Goal: Communication & Community: Share content

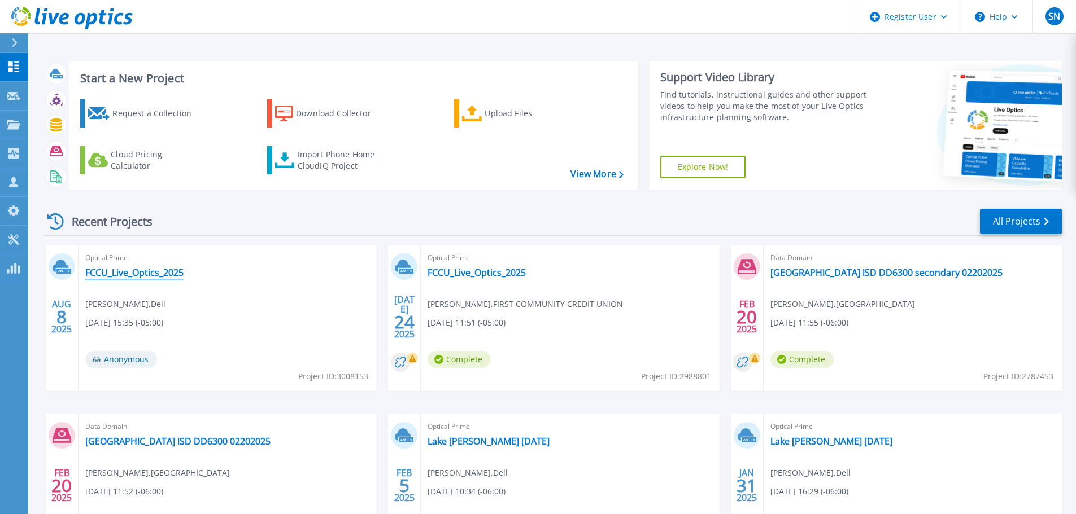
click at [120, 275] on link "FCCU_Live_Optics_2025" at bounding box center [134, 272] width 98 height 11
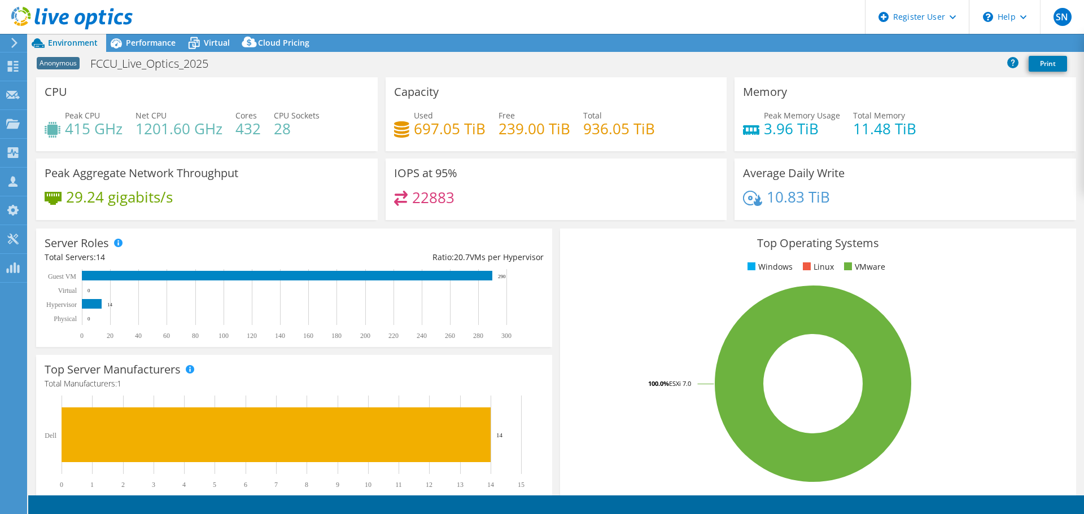
select select "USD"
click at [144, 42] on span "Performance" at bounding box center [151, 42] width 50 height 11
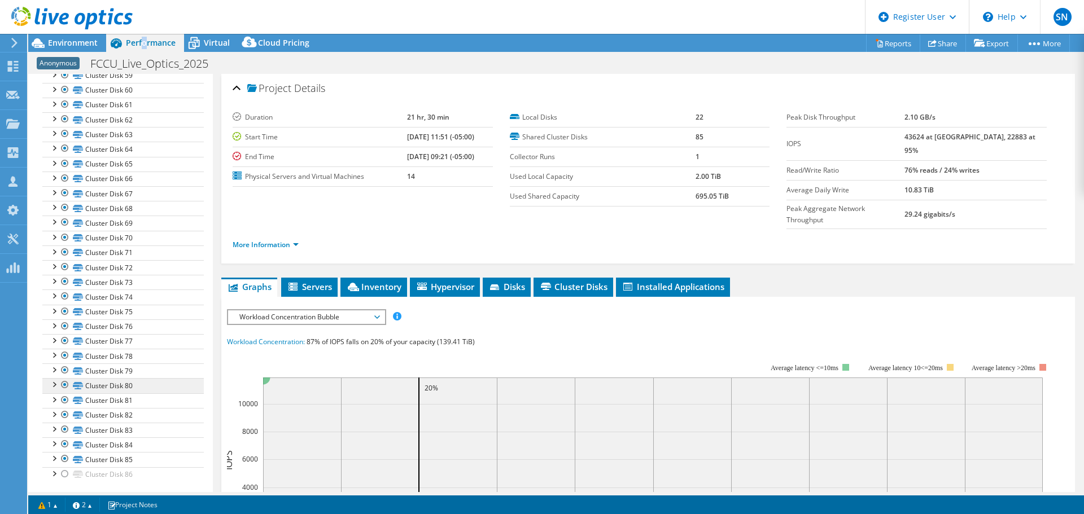
scroll to position [1032, 0]
click at [57, 470] on div at bounding box center [53, 469] width 11 height 11
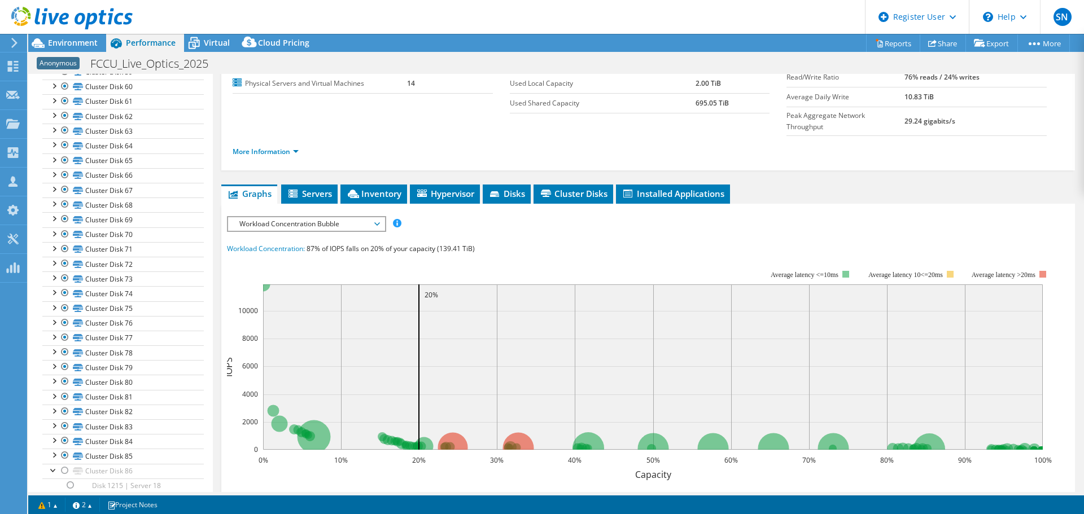
scroll to position [0, 0]
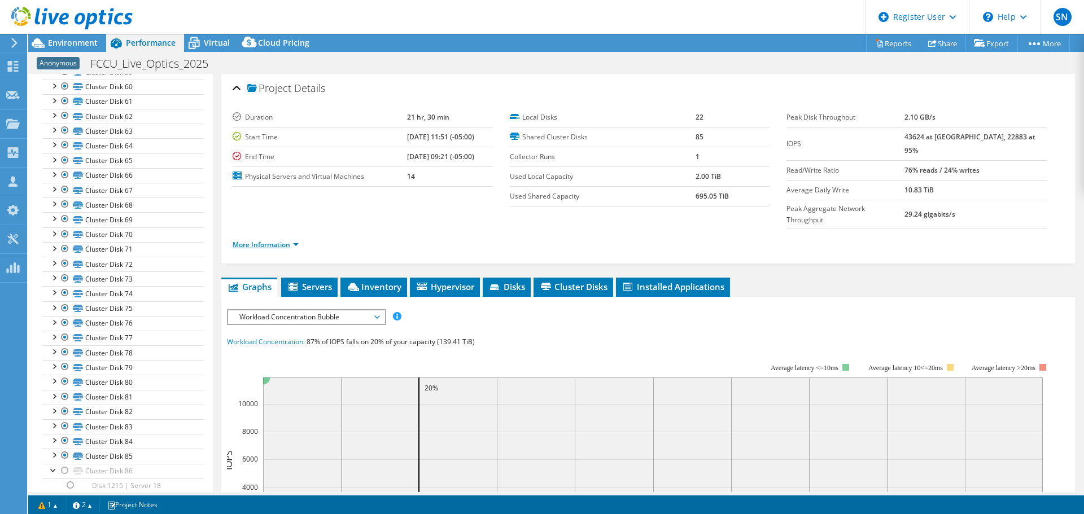
click at [248, 240] on link "More Information" at bounding box center [266, 245] width 66 height 10
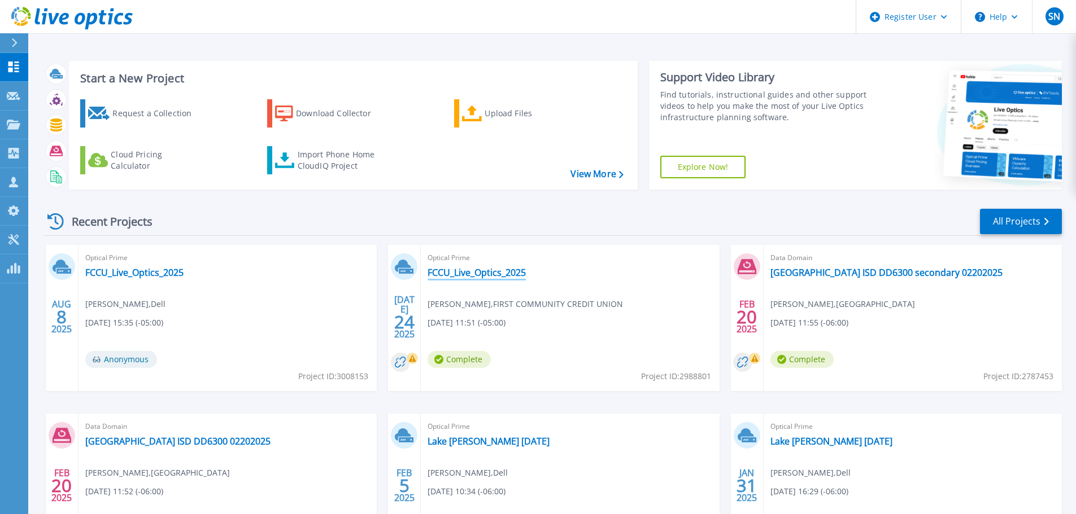
click at [488, 271] on link "FCCU_Live_Optics_2025" at bounding box center [476, 272] width 98 height 11
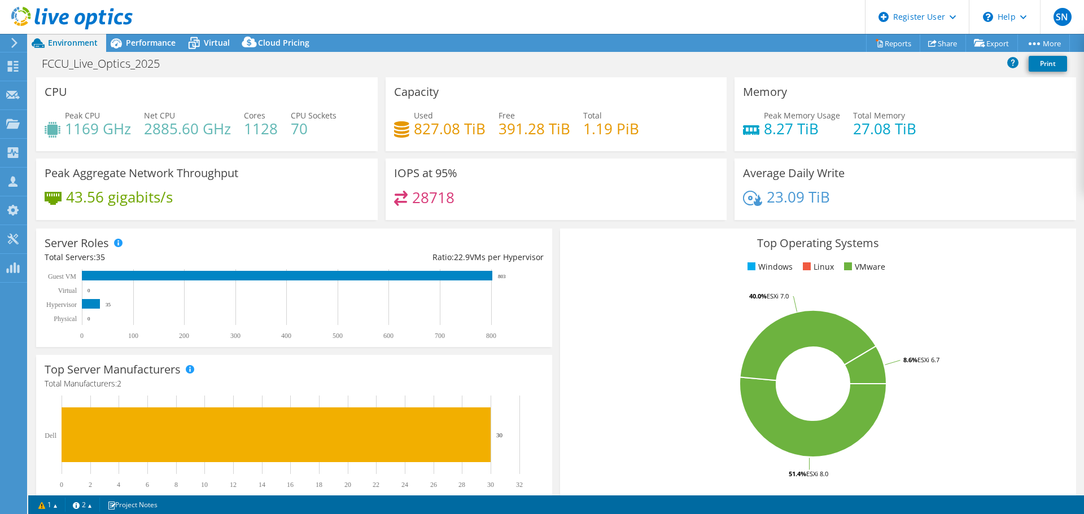
select select "USD"
click at [146, 47] on div "Performance" at bounding box center [145, 43] width 78 height 18
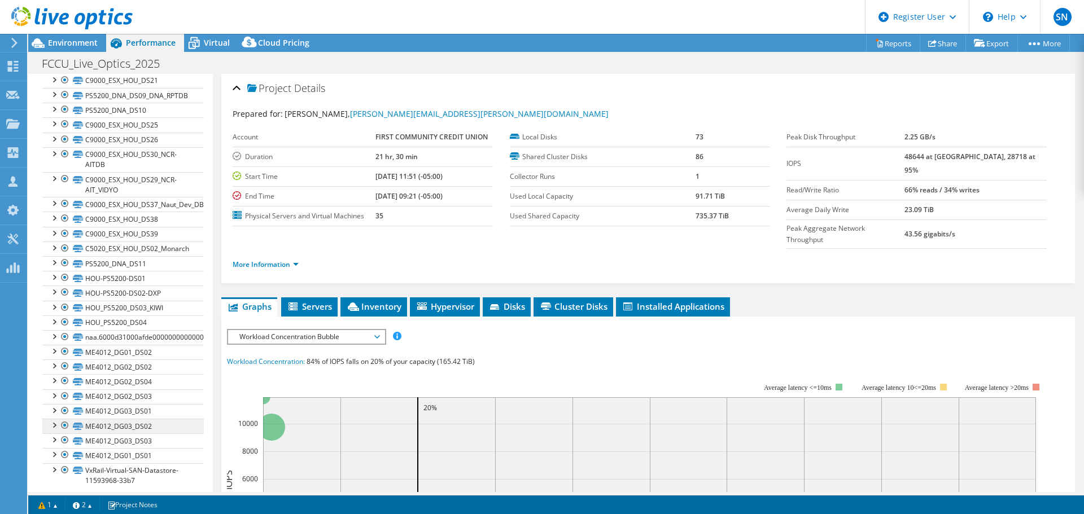
scroll to position [1103, 0]
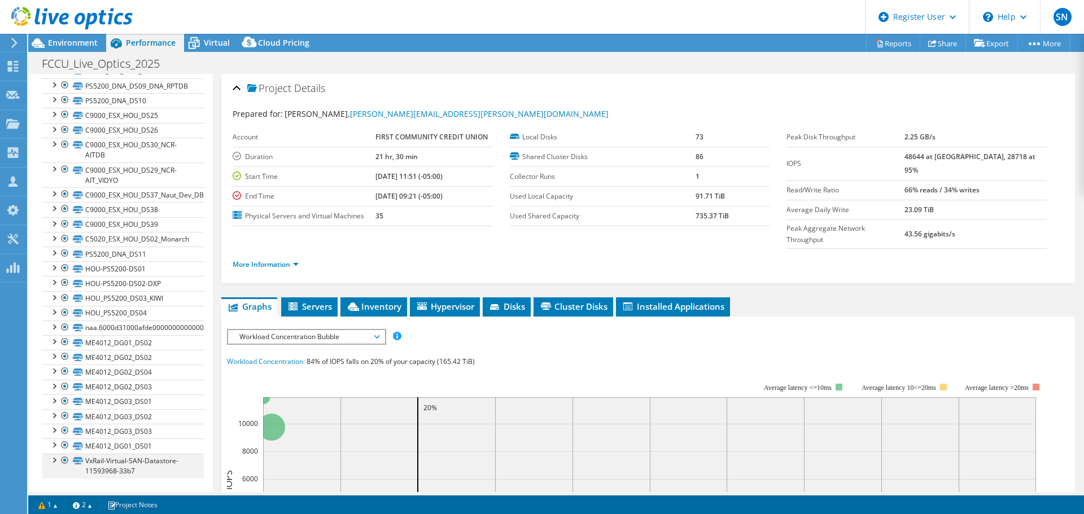
click at [52, 458] on div at bounding box center [53, 459] width 11 height 11
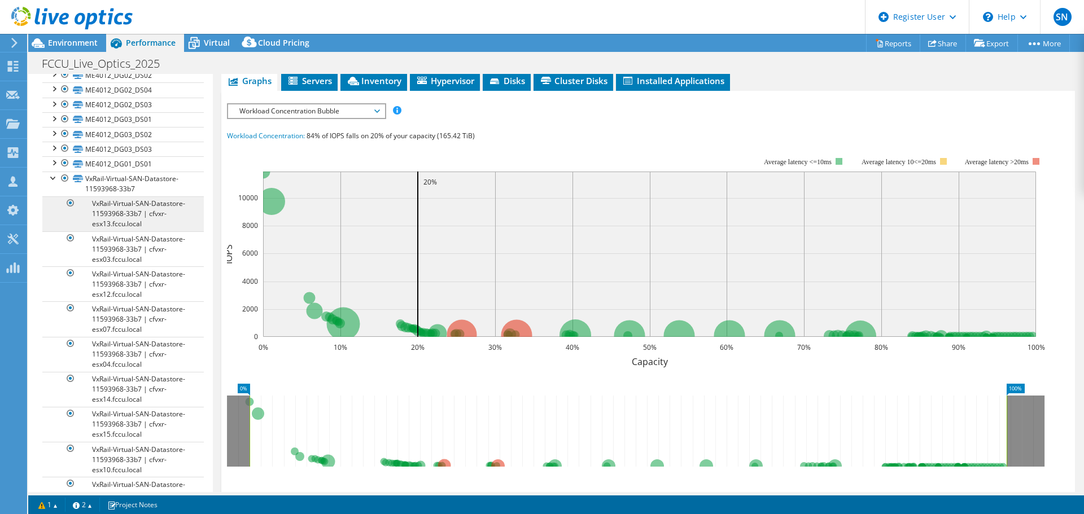
scroll to position [1329, 0]
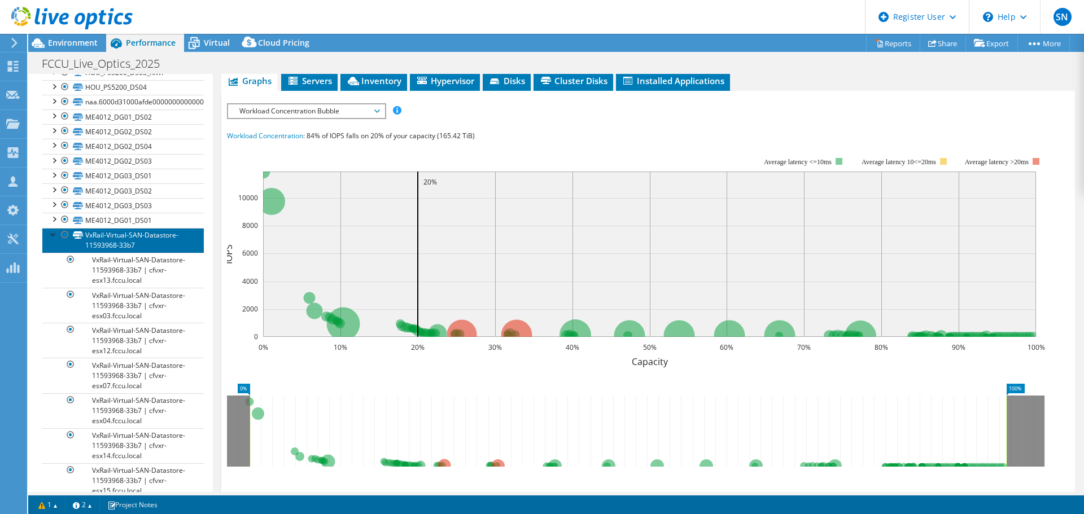
click at [84, 234] on link "VxRail-Virtual-SAN-Datastore-11593968-33b7" at bounding box center [123, 240] width 162 height 25
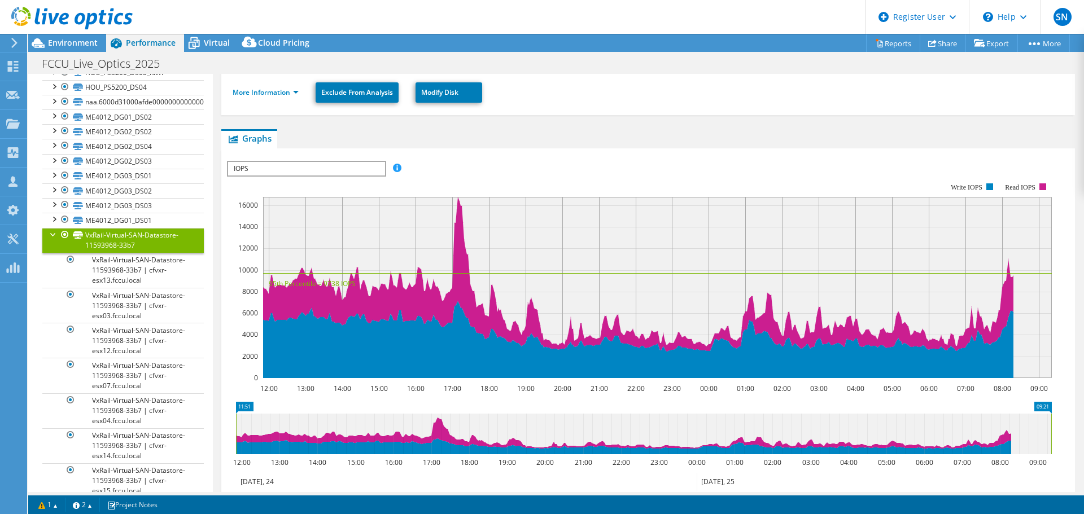
scroll to position [84, 0]
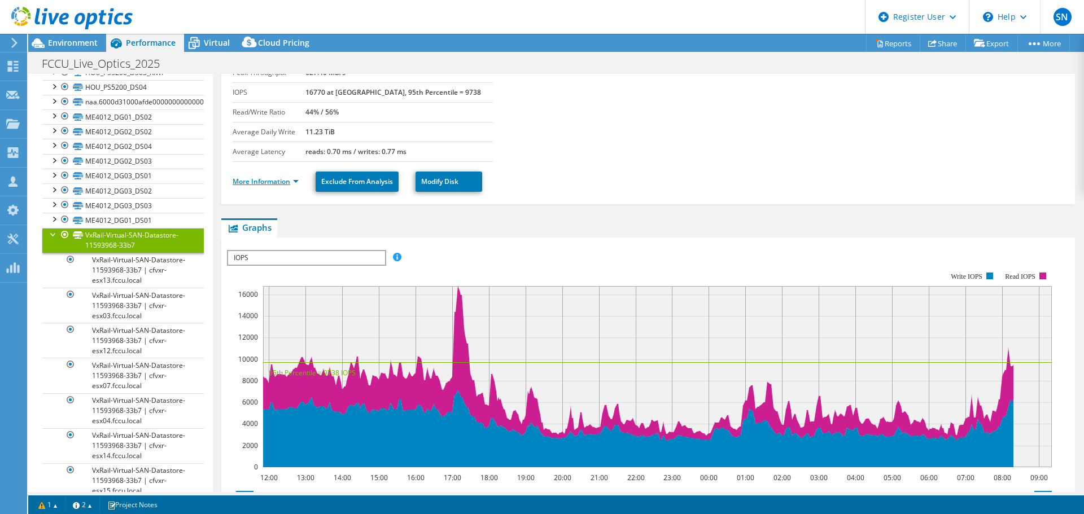
click at [284, 180] on link "More Information" at bounding box center [266, 182] width 66 height 10
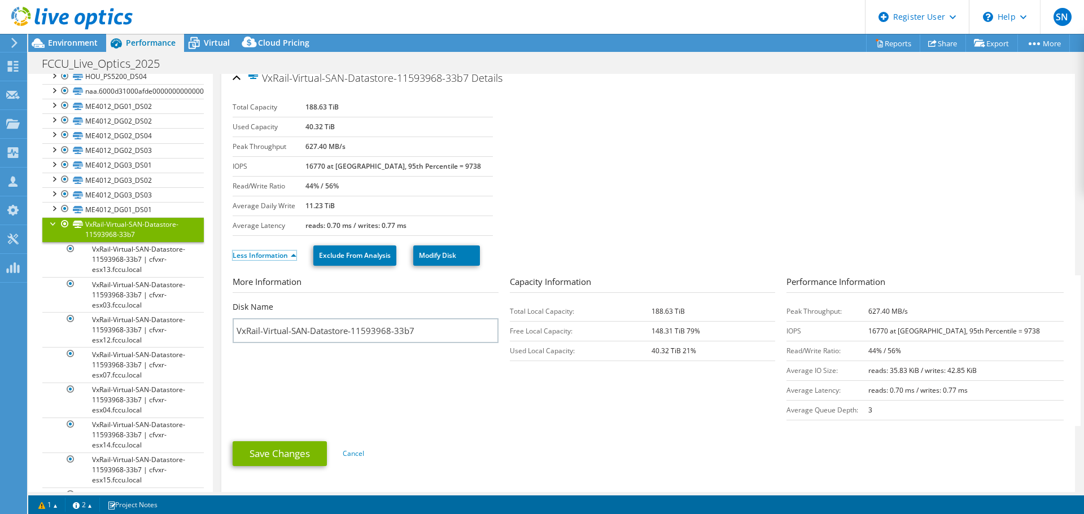
scroll to position [0, 0]
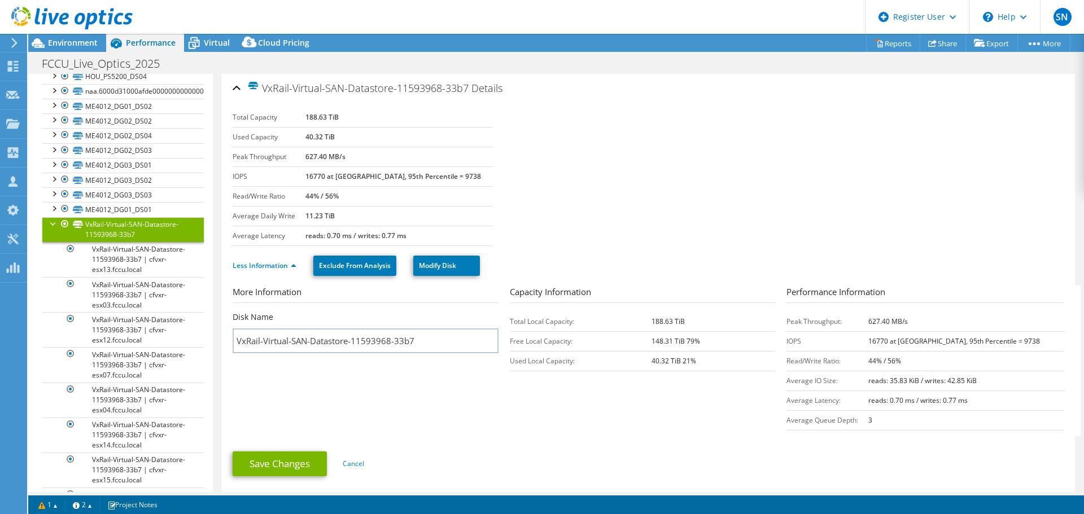
click at [51, 222] on div at bounding box center [53, 222] width 11 height 11
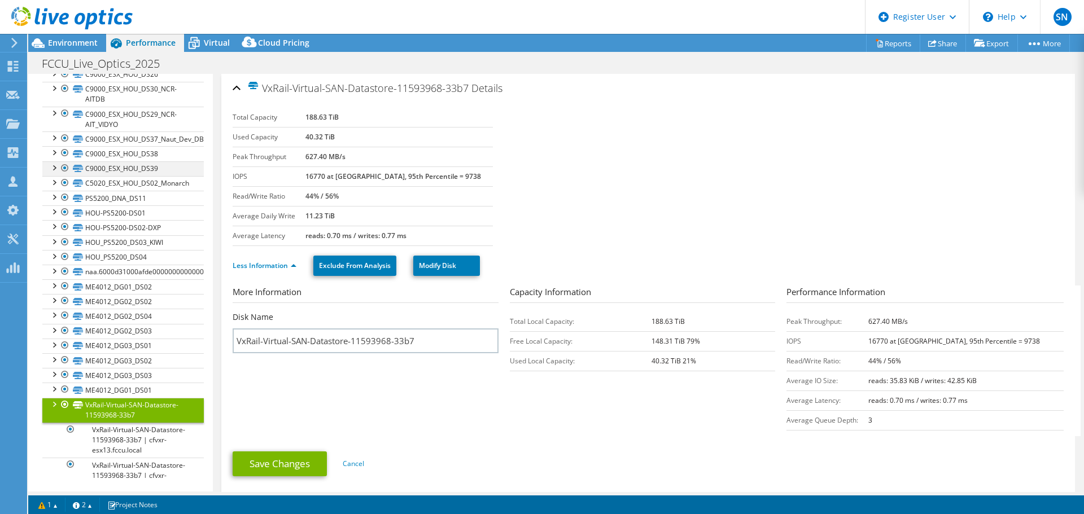
scroll to position [1103, 0]
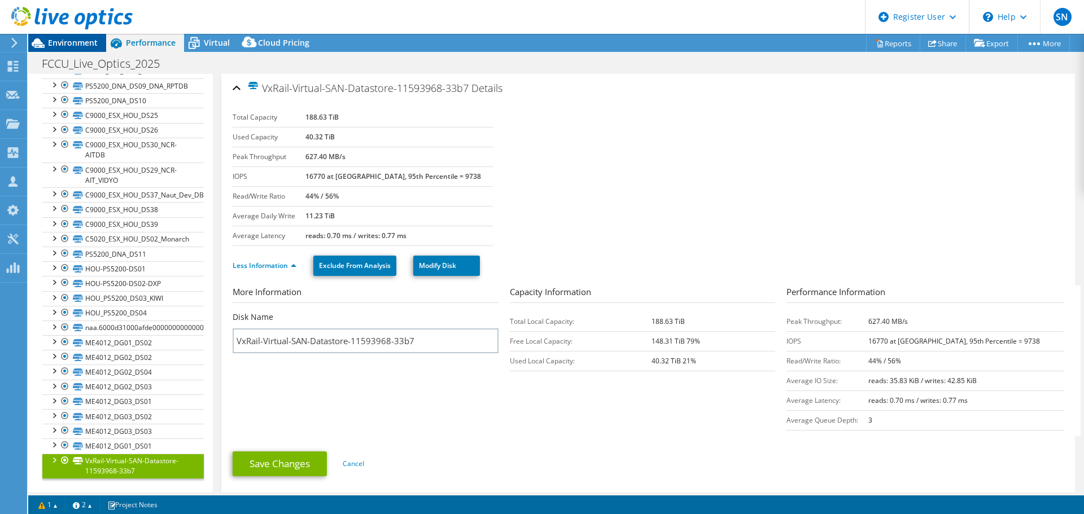
click at [66, 40] on span "Environment" at bounding box center [73, 42] width 50 height 11
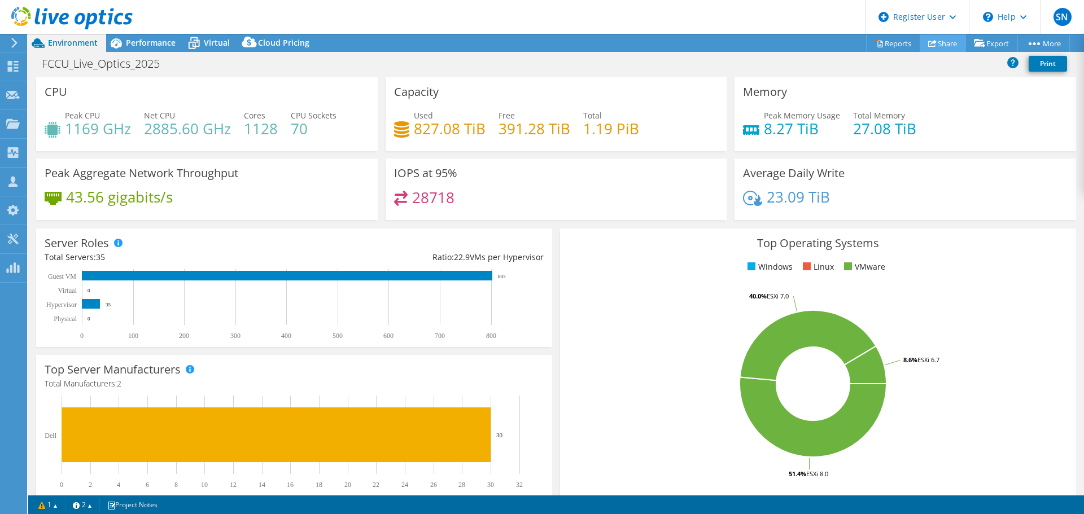
click at [941, 42] on link "Share" at bounding box center [943, 43] width 46 height 18
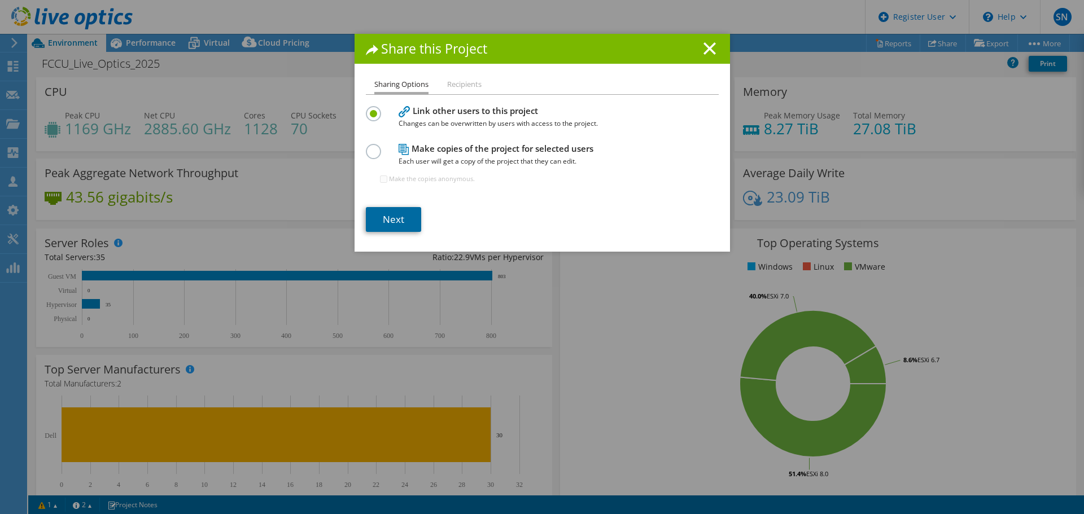
click at [385, 219] on link "Next" at bounding box center [393, 219] width 55 height 25
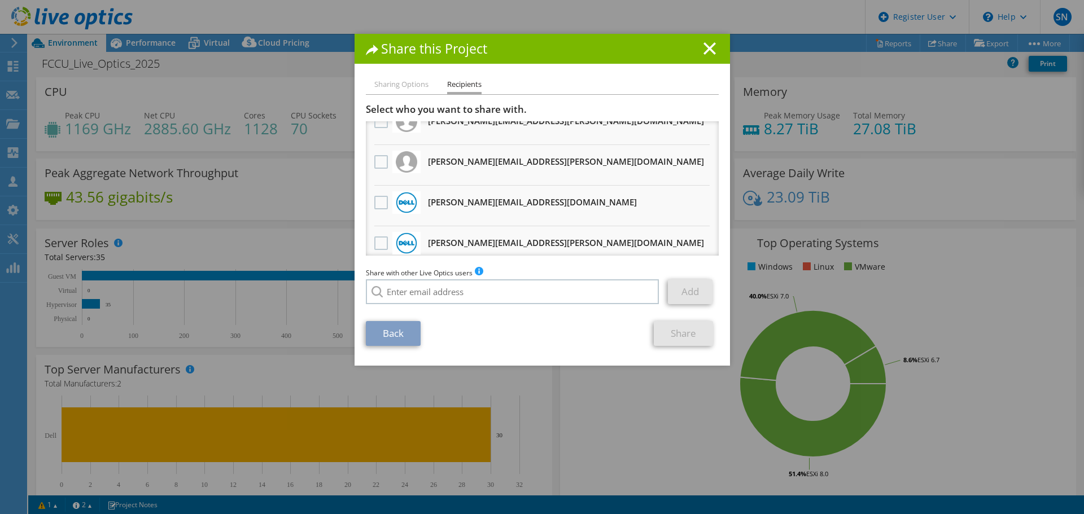
scroll to position [0, 0]
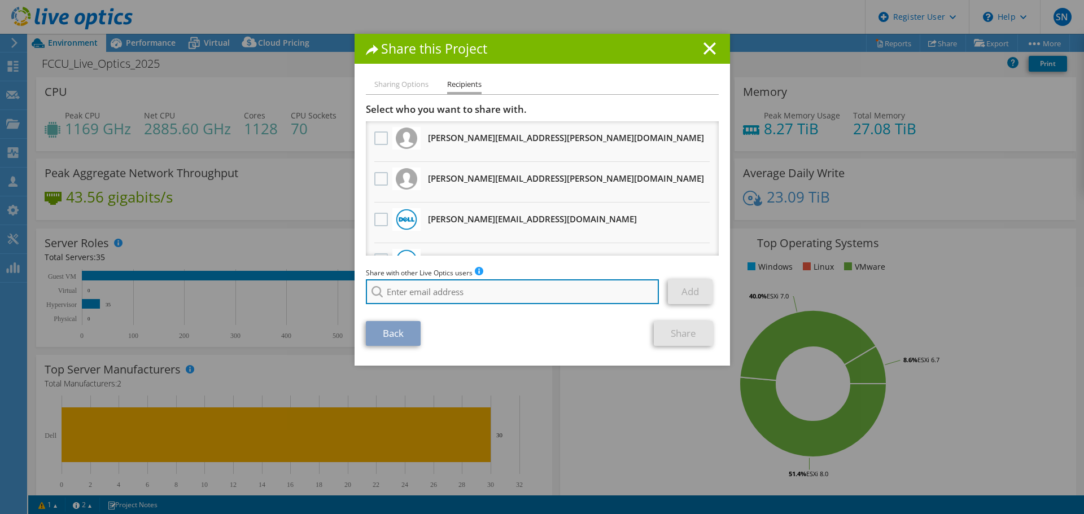
click at [395, 291] on input "search" at bounding box center [513, 292] width 294 height 25
type input "c"
paste input "[PERSON_NAME][EMAIL_ADDRESS][DOMAIN_NAME]"
click at [444, 305] on li "[PERSON_NAME][EMAIL_ADDRESS][DOMAIN_NAME]" at bounding box center [454, 300] width 177 height 14
click at [517, 286] on input "[PERSON_NAME][EMAIL_ADDRESS][DOMAIN_NAME]" at bounding box center [513, 292] width 294 height 25
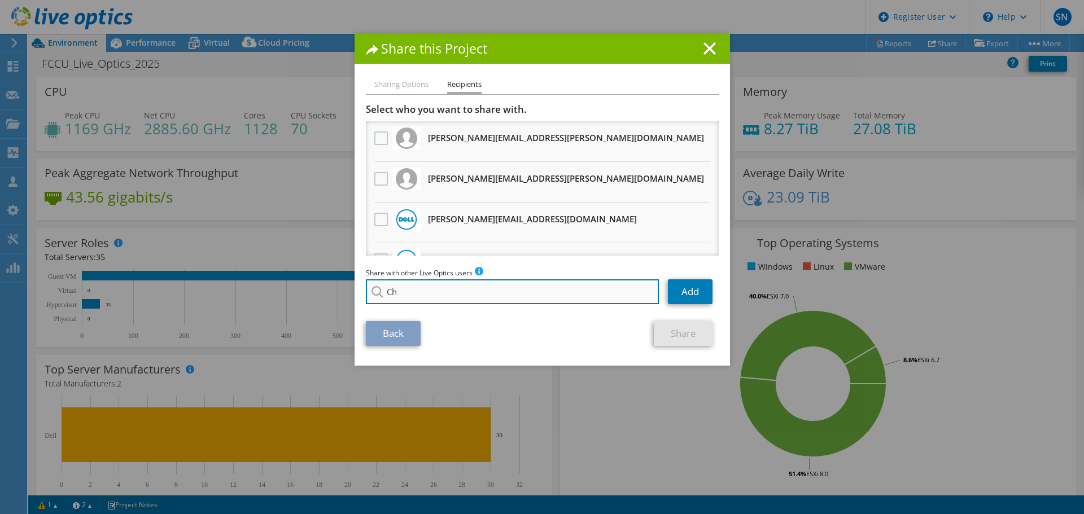
type input "C"
click at [513, 296] on input "search" at bounding box center [513, 292] width 294 height 25
paste input "[PERSON_NAME][EMAIL_ADDRESS][DOMAIN_NAME]"
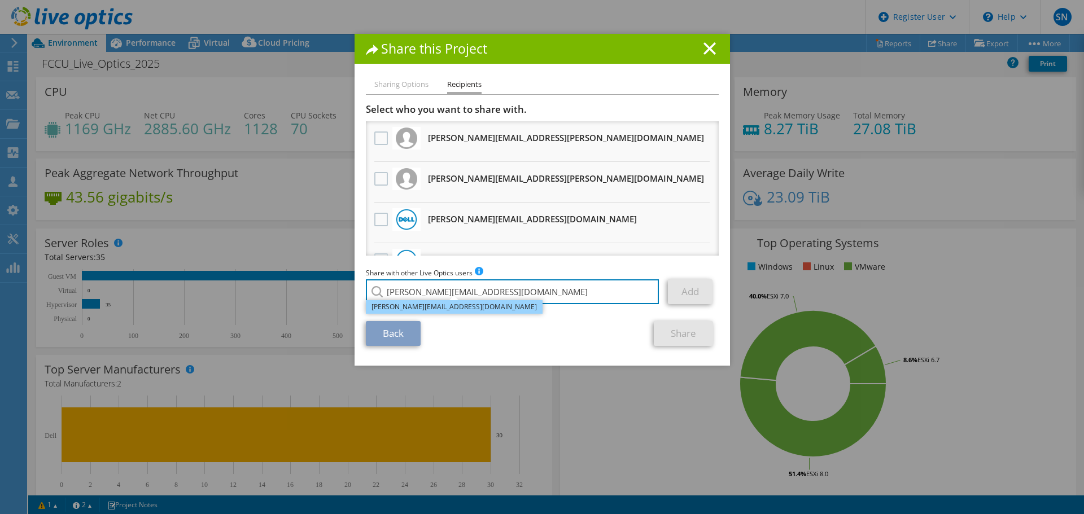
type input "[PERSON_NAME][EMAIL_ADDRESS][DOMAIN_NAME]"
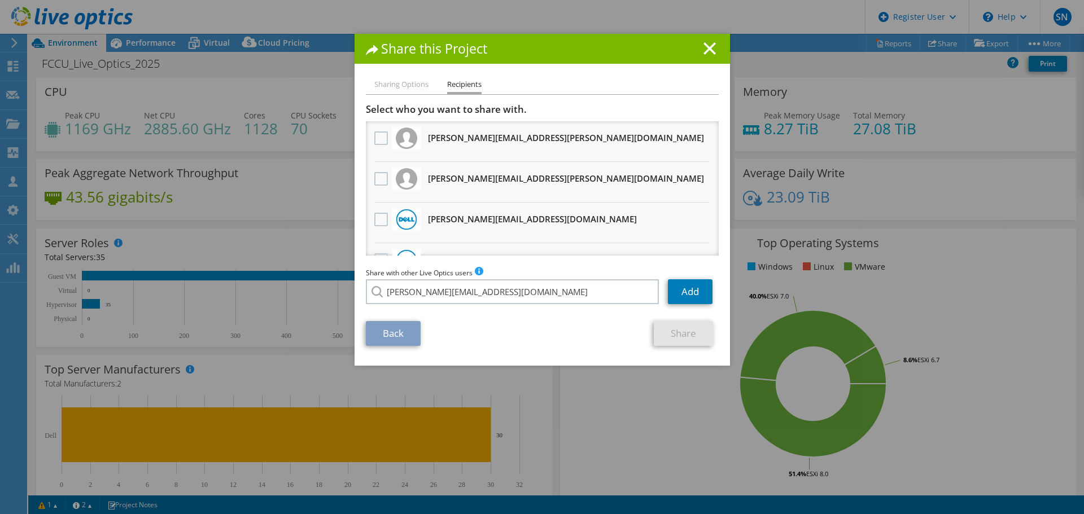
click at [435, 305] on li "[PERSON_NAME][EMAIL_ADDRESS][DOMAIN_NAME]" at bounding box center [454, 300] width 177 height 14
click at [702, 287] on link "Add" at bounding box center [690, 292] width 45 height 25
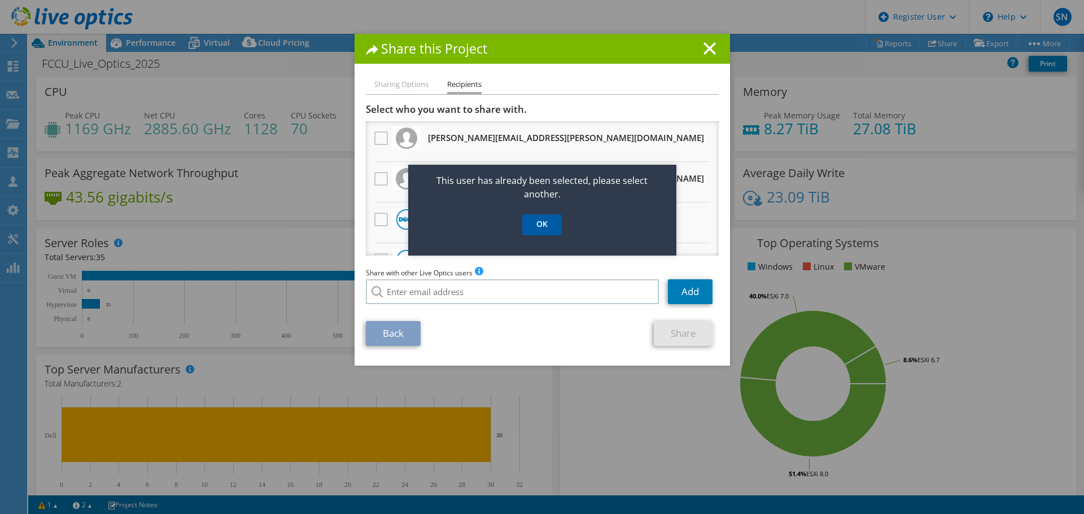
click at [534, 229] on link "OK" at bounding box center [542, 225] width 40 height 21
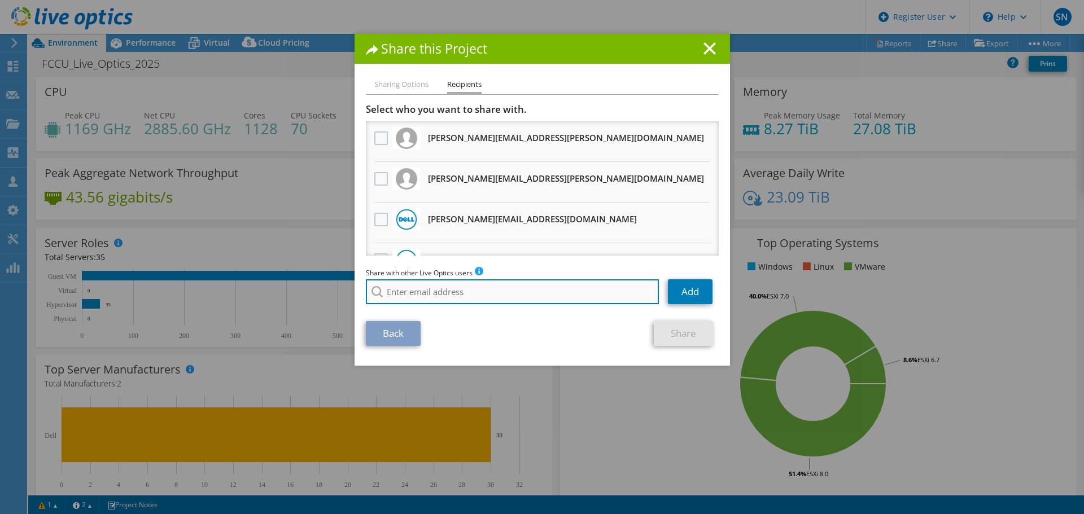
click at [445, 296] on input "search" at bounding box center [513, 292] width 294 height 25
paste input "[PERSON_NAME][EMAIL_ADDRESS][DOMAIN_NAME]"
type input "[PERSON_NAME][EMAIL_ADDRESS][DOMAIN_NAME]"
click at [448, 308] on div "Share with other Live Optics users Enter a single email address and click add. …" at bounding box center [542, 288] width 353 height 43
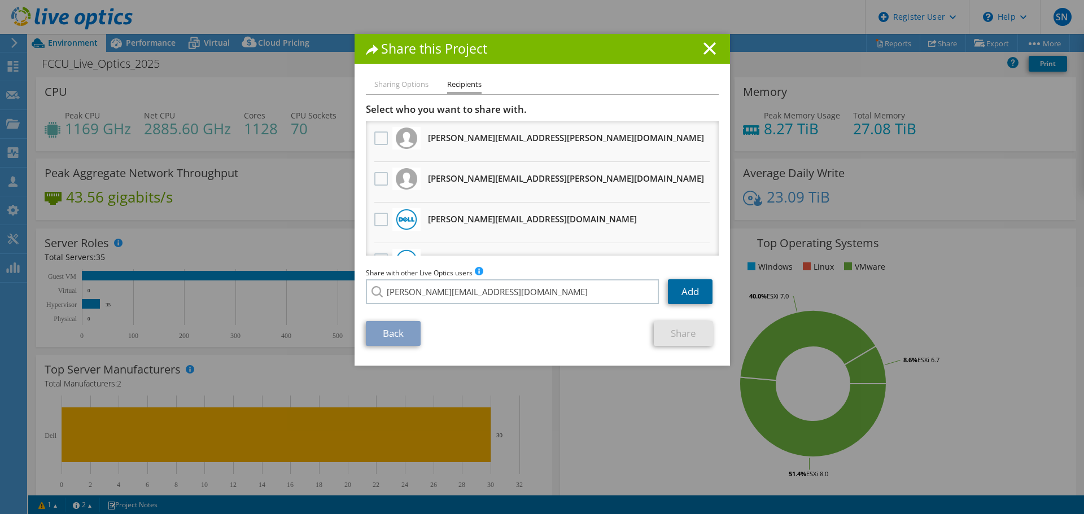
click at [684, 293] on link "Add" at bounding box center [690, 292] width 45 height 25
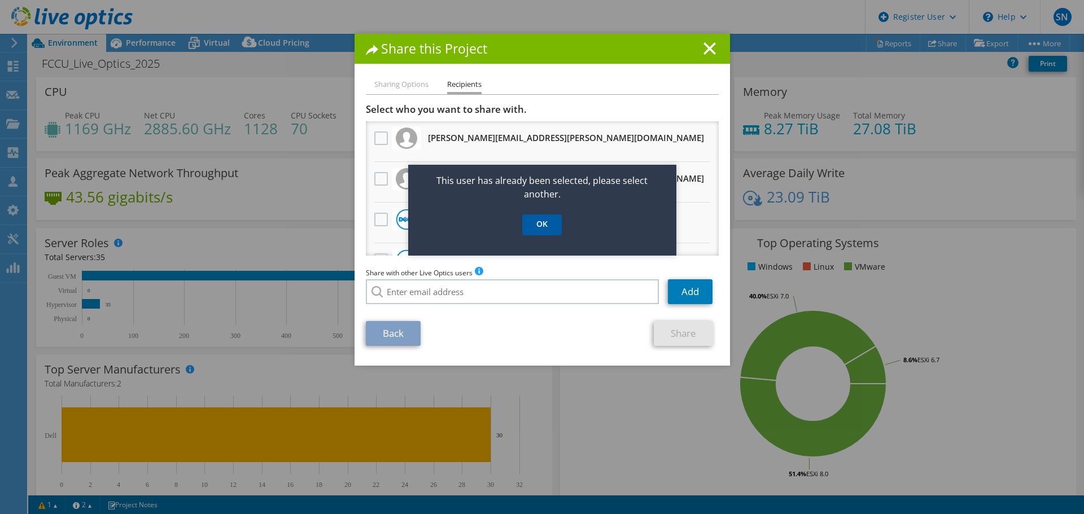
click at [551, 225] on link "OK" at bounding box center [542, 225] width 40 height 21
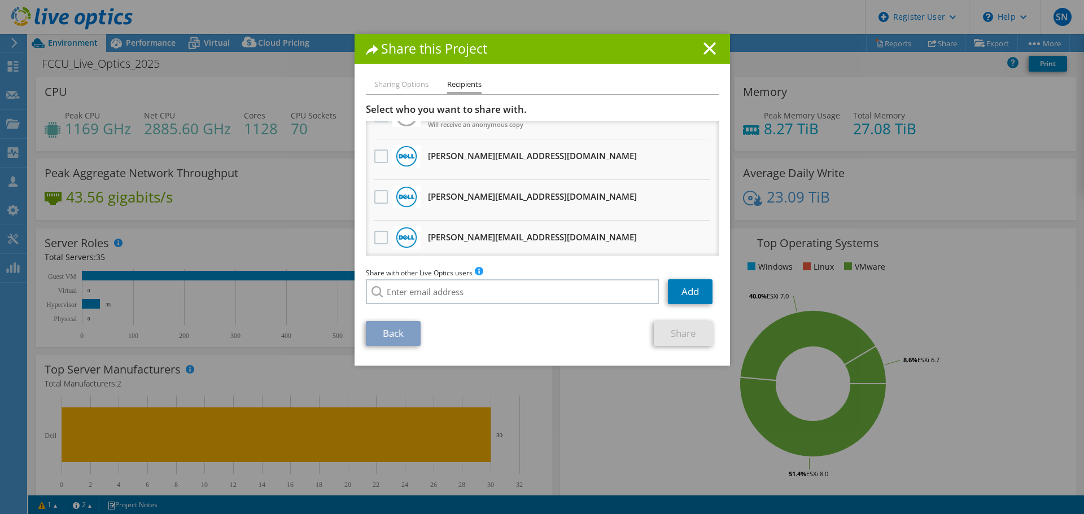
scroll to position [169, 0]
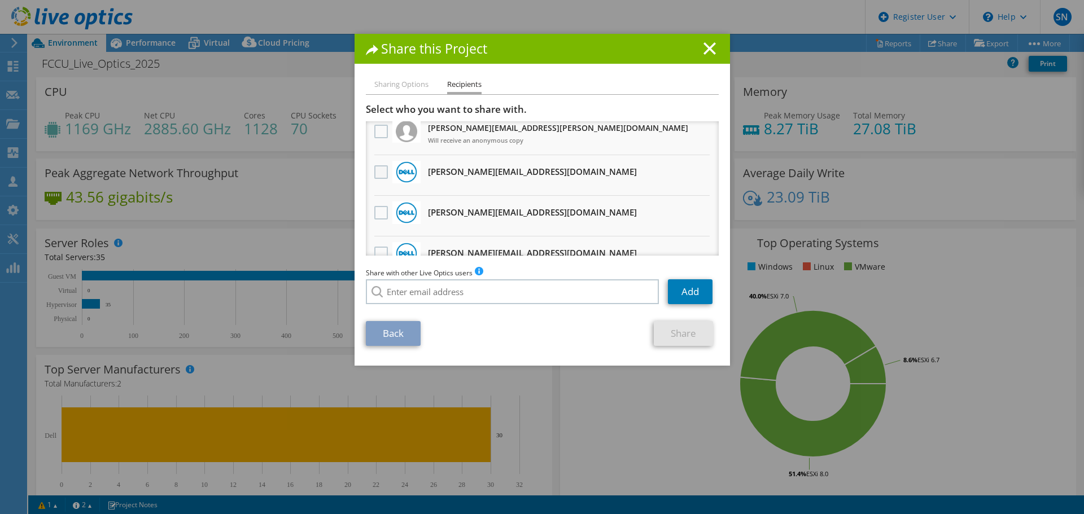
click at [374, 171] on label at bounding box center [382, 172] width 16 height 14
click at [0, 0] on input "checkbox" at bounding box center [0, 0] width 0 height 0
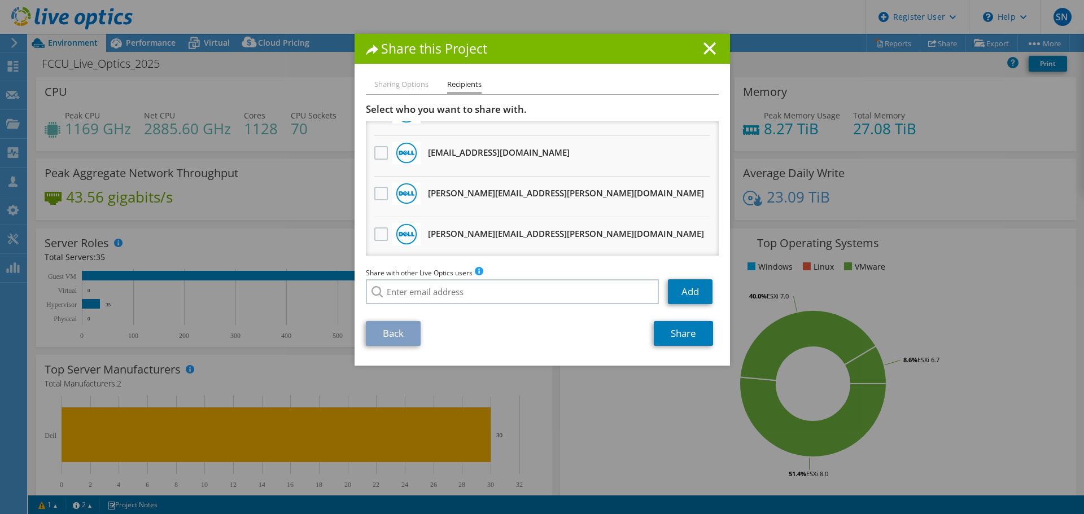
scroll to position [516, 0]
click at [678, 329] on link "Share" at bounding box center [683, 333] width 59 height 25
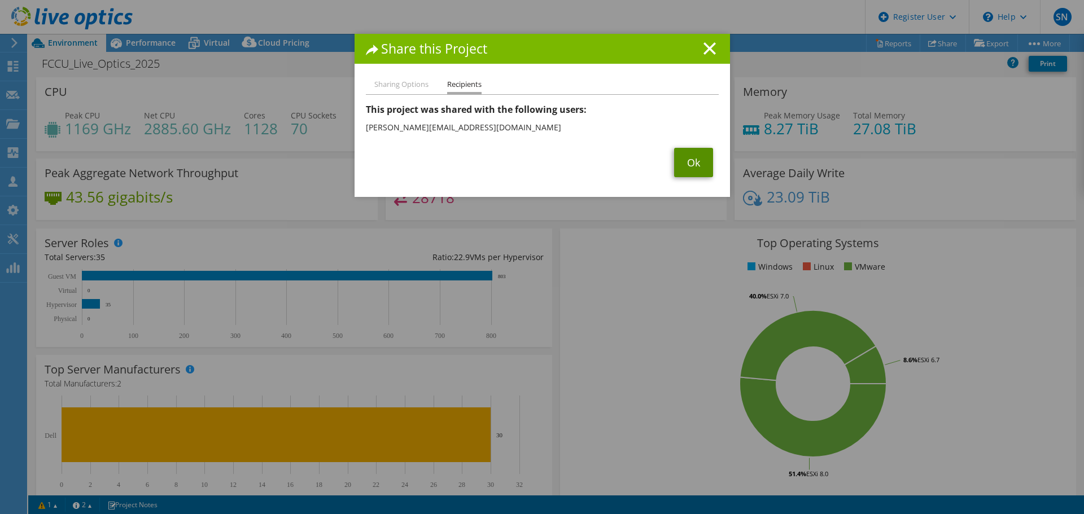
click at [686, 168] on link "Ok" at bounding box center [693, 162] width 39 height 29
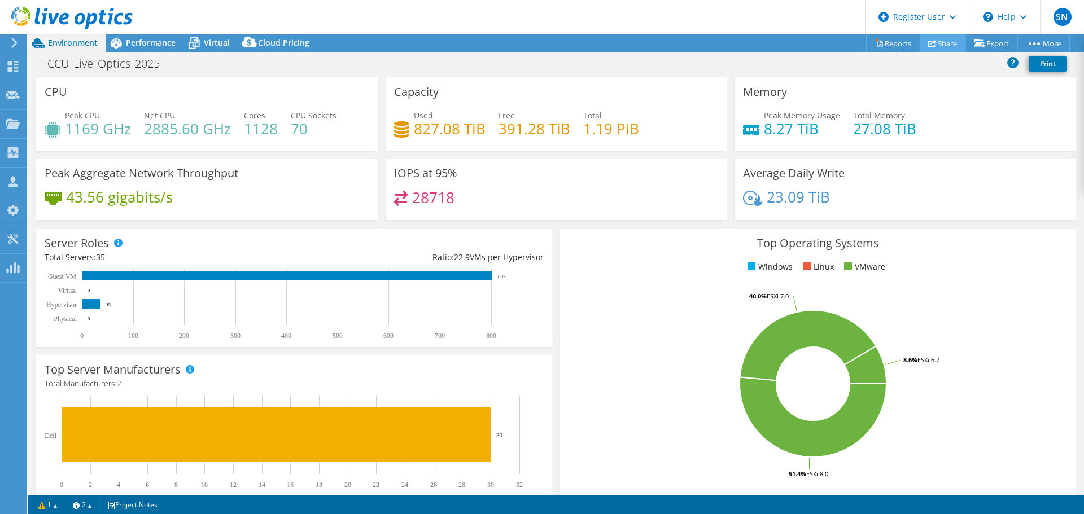
click at [940, 39] on link "Share" at bounding box center [943, 43] width 46 height 18
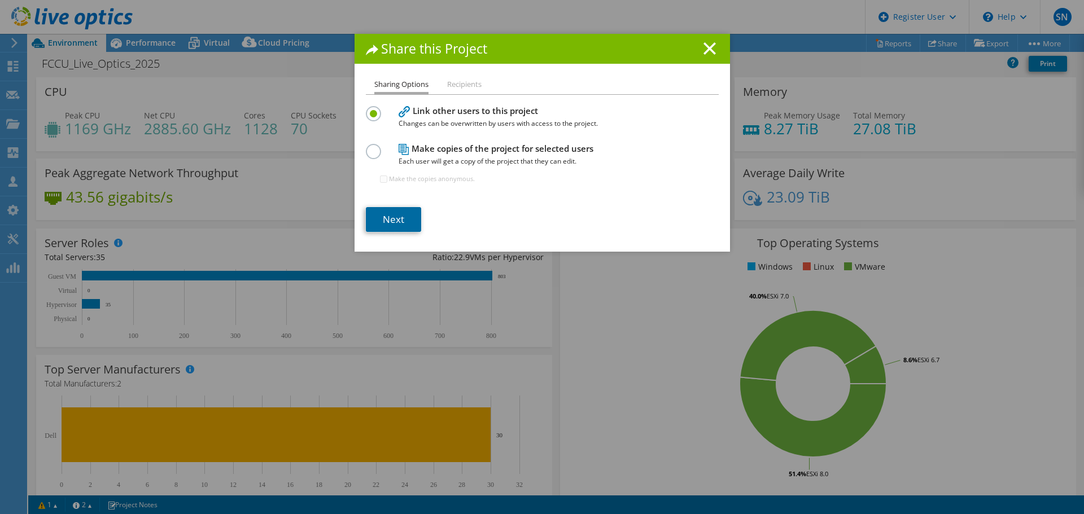
click at [392, 219] on link "Next" at bounding box center [393, 219] width 55 height 25
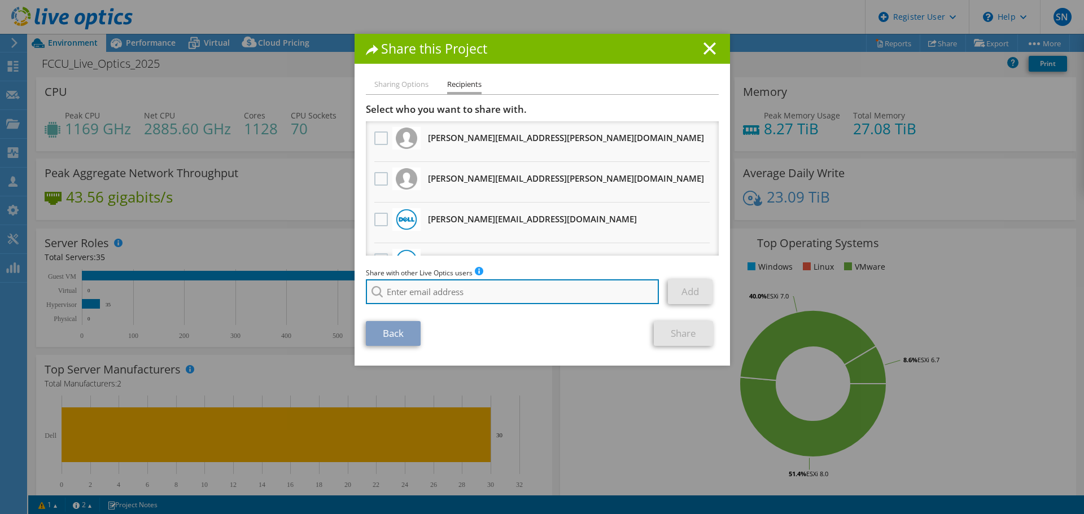
click at [413, 284] on input "search" at bounding box center [513, 292] width 294 height 25
paste input "[PERSON_NAME][EMAIL_ADDRESS][DOMAIN_NAME]"
type input "C"
paste input "[EMAIL_ADDRESS][DOMAIN_NAME]"
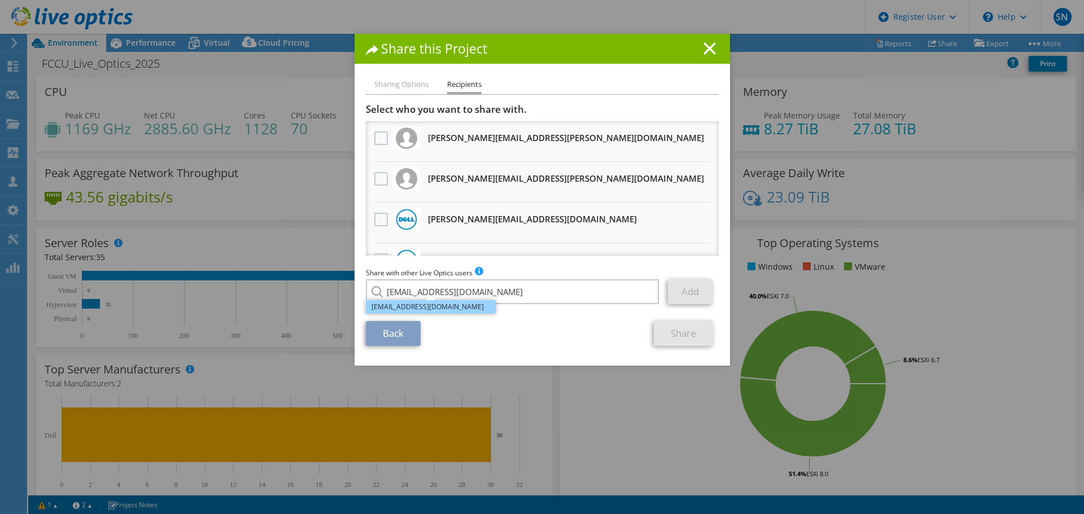
click at [422, 309] on li "[EMAIL_ADDRESS][DOMAIN_NAME]" at bounding box center [431, 307] width 130 height 14
type input "[EMAIL_ADDRESS][DOMAIN_NAME]"
click at [680, 294] on link "Add" at bounding box center [690, 292] width 45 height 25
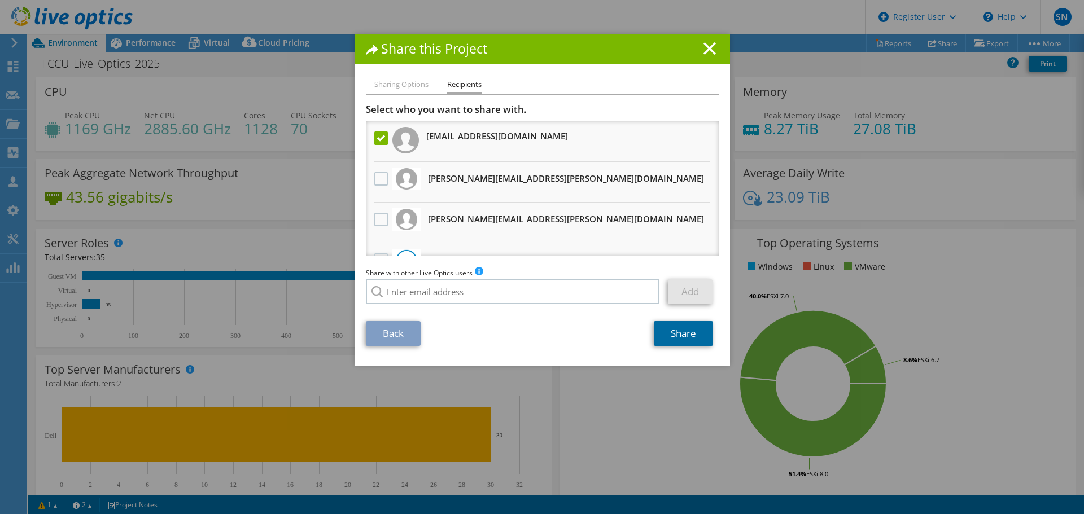
click at [675, 333] on link "Share" at bounding box center [683, 333] width 59 height 25
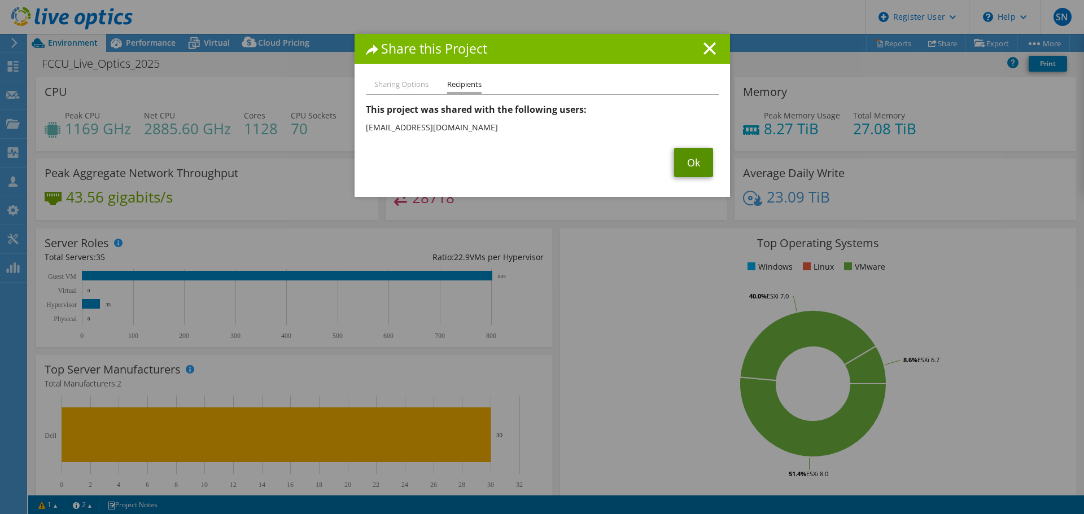
click at [684, 156] on link "Ok" at bounding box center [693, 162] width 39 height 29
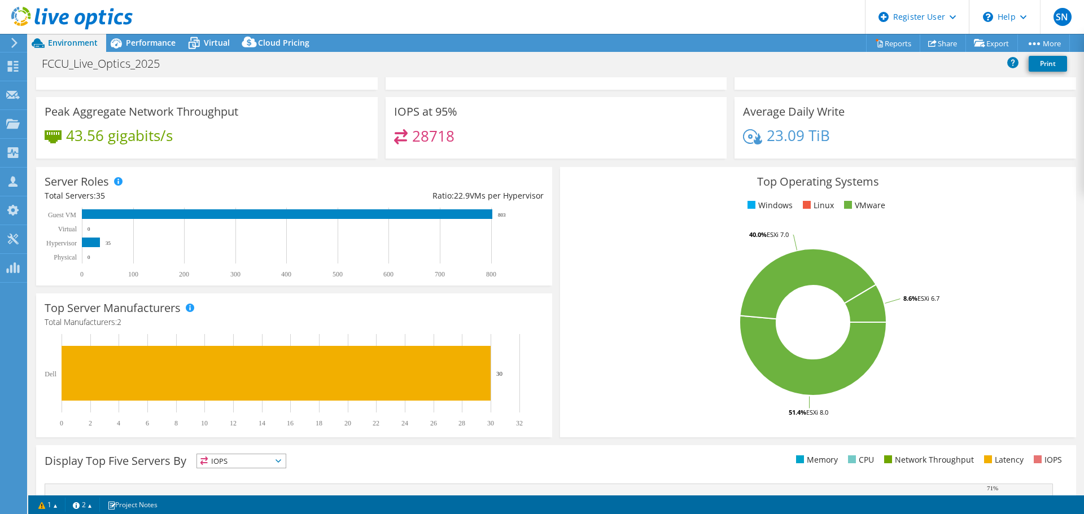
scroll to position [0, 0]
